Goal: Information Seeking & Learning: Learn about a topic

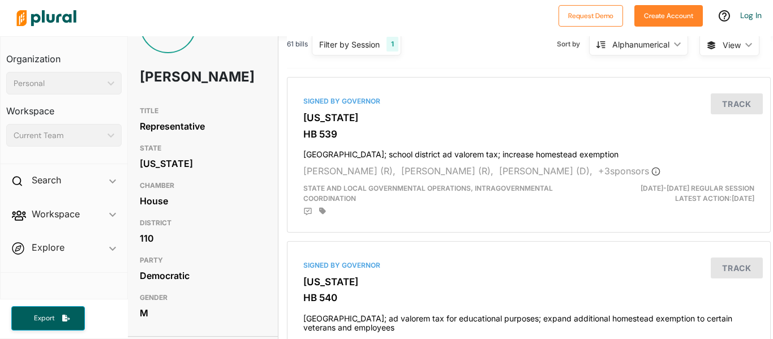
scroll to position [50, 4]
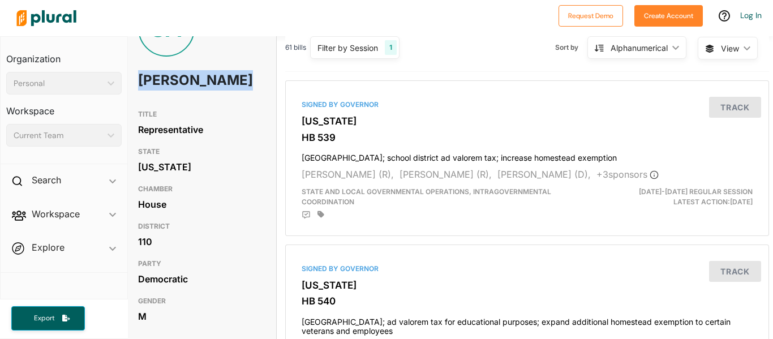
drag, startPoint x: 140, startPoint y: 77, endPoint x: 196, endPoint y: 105, distance: 62.7
click at [196, 97] on h1 "Segun Adeyina" at bounding box center [175, 80] width 75 height 34
copy h1 "Segun Adeyina"
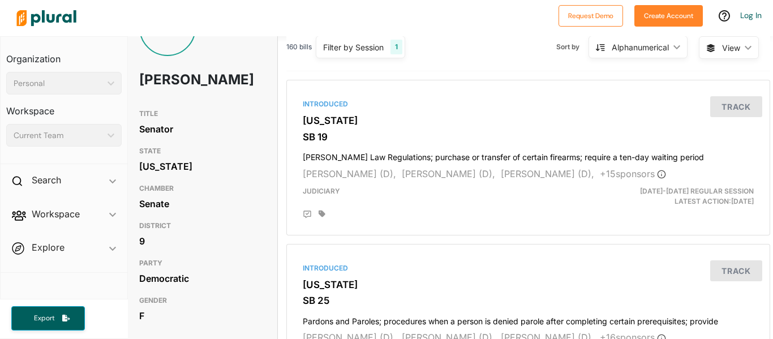
scroll to position [40, 0]
